Goal: Use online tool/utility: Utilize a website feature to perform a specific function

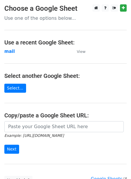
click at [28, 126] on input "url" at bounding box center [63, 126] width 119 height 11
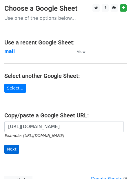
type input "https://docs.google.com/spreadsheets/d/1jLHnsz--_ZfDqRg_OH2xrkmhbGZ3izLOtmH_H2J…"
click at [8, 146] on input "Next" at bounding box center [11, 148] width 15 height 9
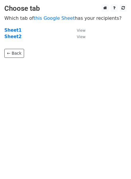
drag, startPoint x: 8, startPoint y: 30, endPoint x: 28, endPoint y: 64, distance: 39.2
click at [8, 30] on strong "Sheet1" at bounding box center [12, 30] width 17 height 5
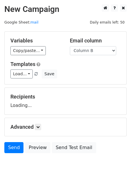
click at [19, 69] on div "Templates Load... Guest Post Save" at bounding box center [65, 70] width 119 height 18
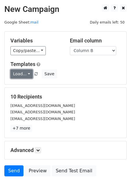
click at [21, 69] on link "Load..." at bounding box center [21, 73] width 22 height 9
click at [30, 88] on link "Guest Post" at bounding box center [34, 86] width 46 height 9
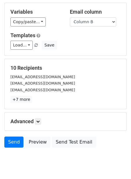
scroll to position [47, 0]
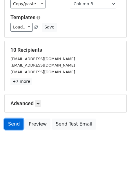
click at [12, 121] on link "Send" at bounding box center [13, 123] width 19 height 11
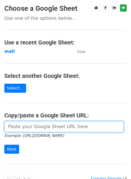
click at [46, 125] on input "url" at bounding box center [63, 126] width 119 height 11
paste input "[URL][DOMAIN_NAME]"
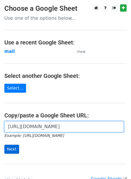
type input "[URL][DOMAIN_NAME]"
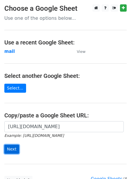
click at [11, 148] on input "Next" at bounding box center [11, 148] width 15 height 9
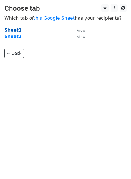
click at [12, 30] on strong "Sheet1" at bounding box center [12, 30] width 17 height 5
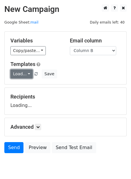
click at [26, 73] on link "Load..." at bounding box center [21, 73] width 22 height 9
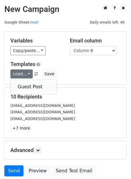
click at [32, 83] on link "Guest Post" at bounding box center [34, 86] width 46 height 9
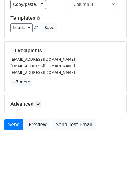
scroll to position [47, 0]
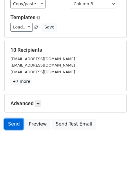
click at [15, 125] on link "Send" at bounding box center [13, 123] width 19 height 11
